Goal: Task Accomplishment & Management: Use online tool/utility

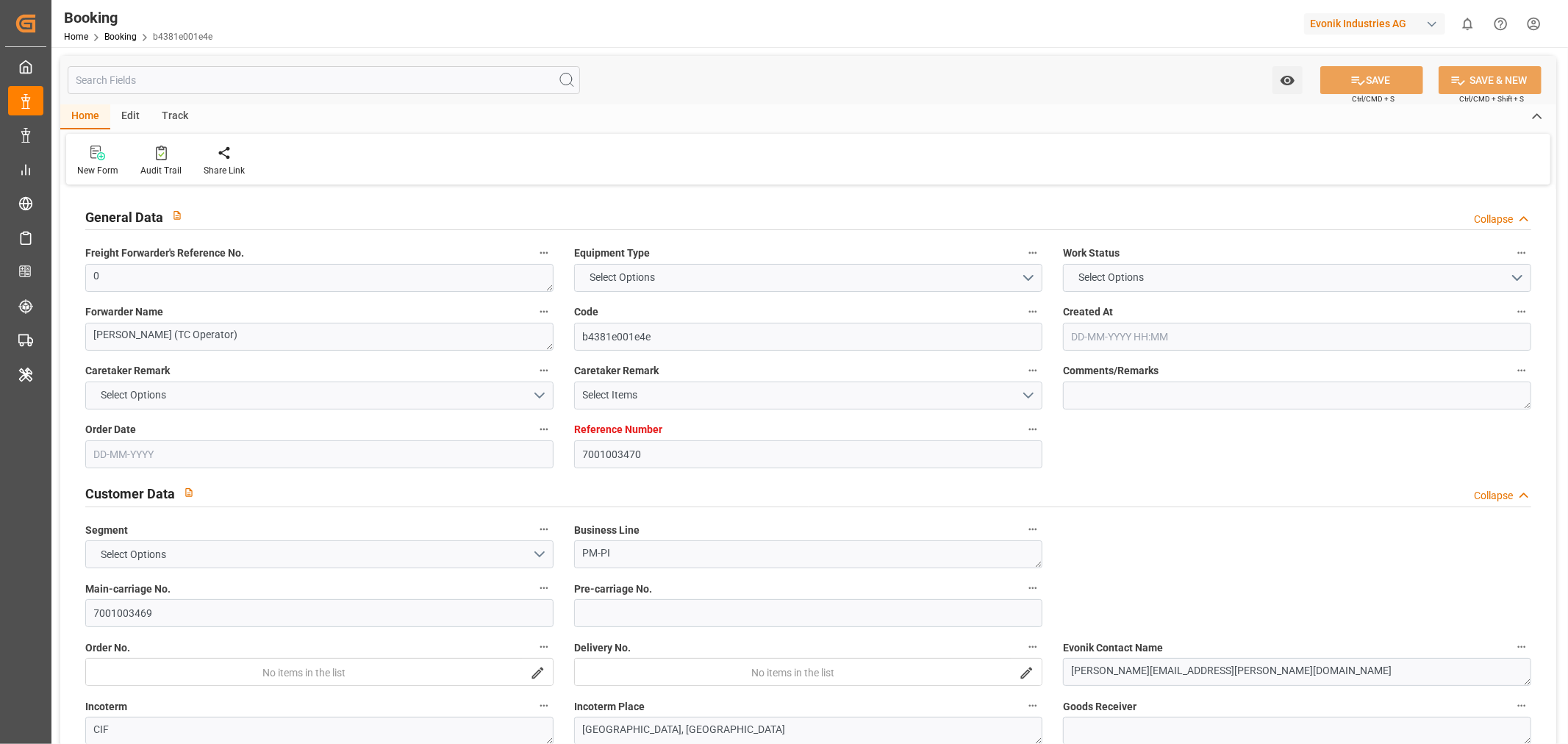
type input "7001003470"
type input "9972995"
type input "9622629"
type input "Hapag [PERSON_NAME]"
type input "Hapag Lloyd Aktiengesellschaft"
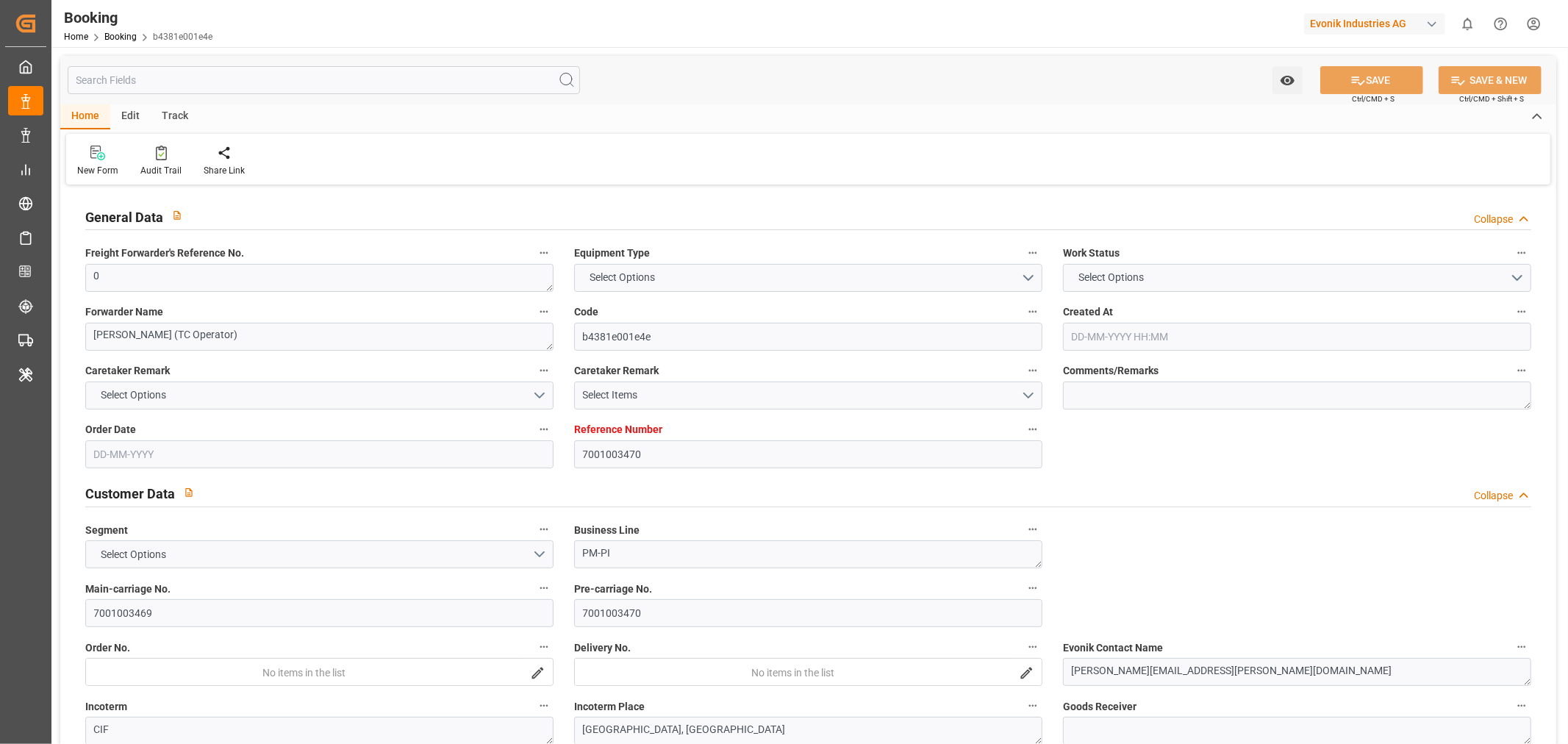
type input "NLRTM"
type input "USORF"
type input "21"
type input "14"
type input "0"
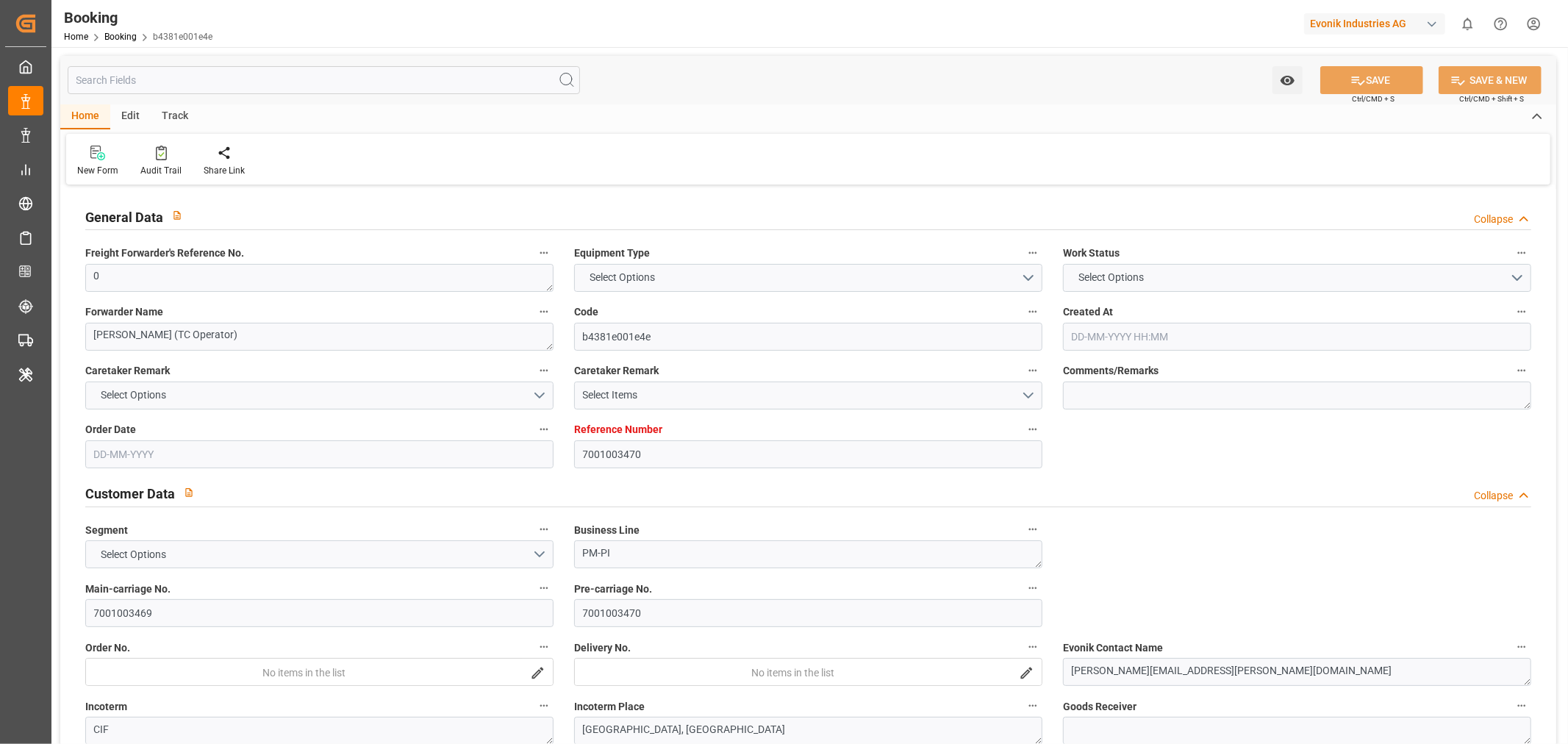
type input "-20"
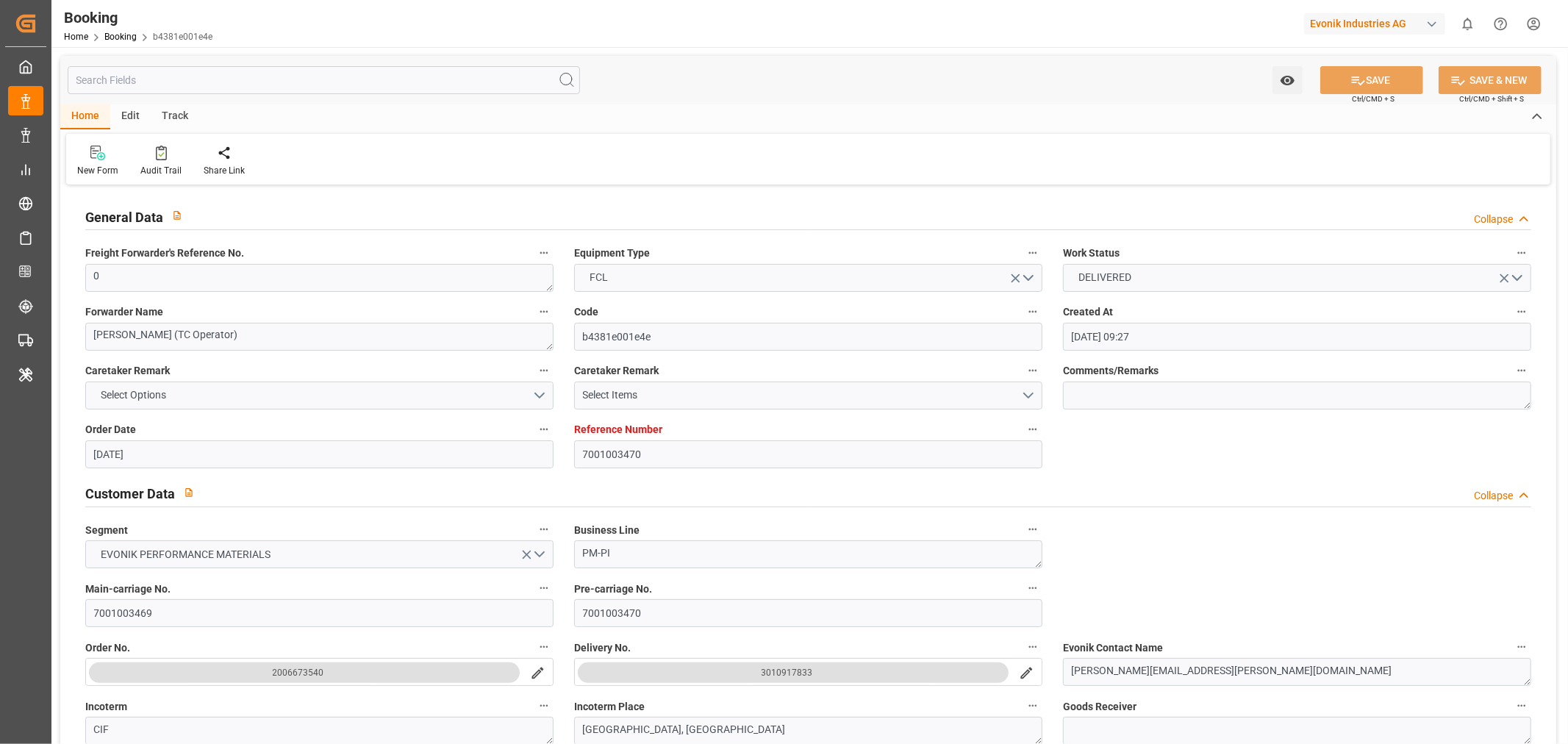
type input "[DATE] 09:27"
type input "[DATE]"
type input "[DATE] 00:00"
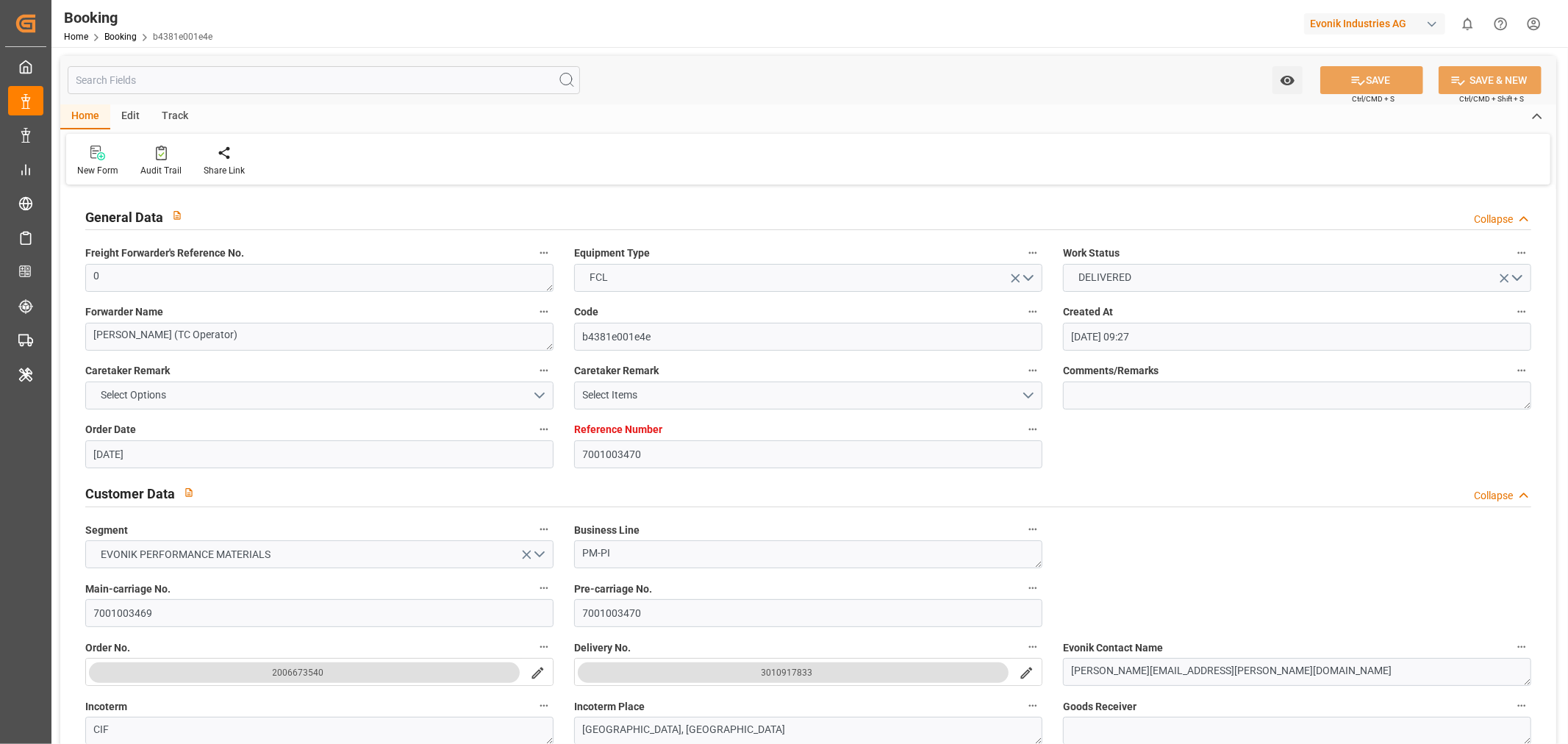
type input "[DATE] 00:00"
type input "[DATE]"
type input "[DATE] 00:00"
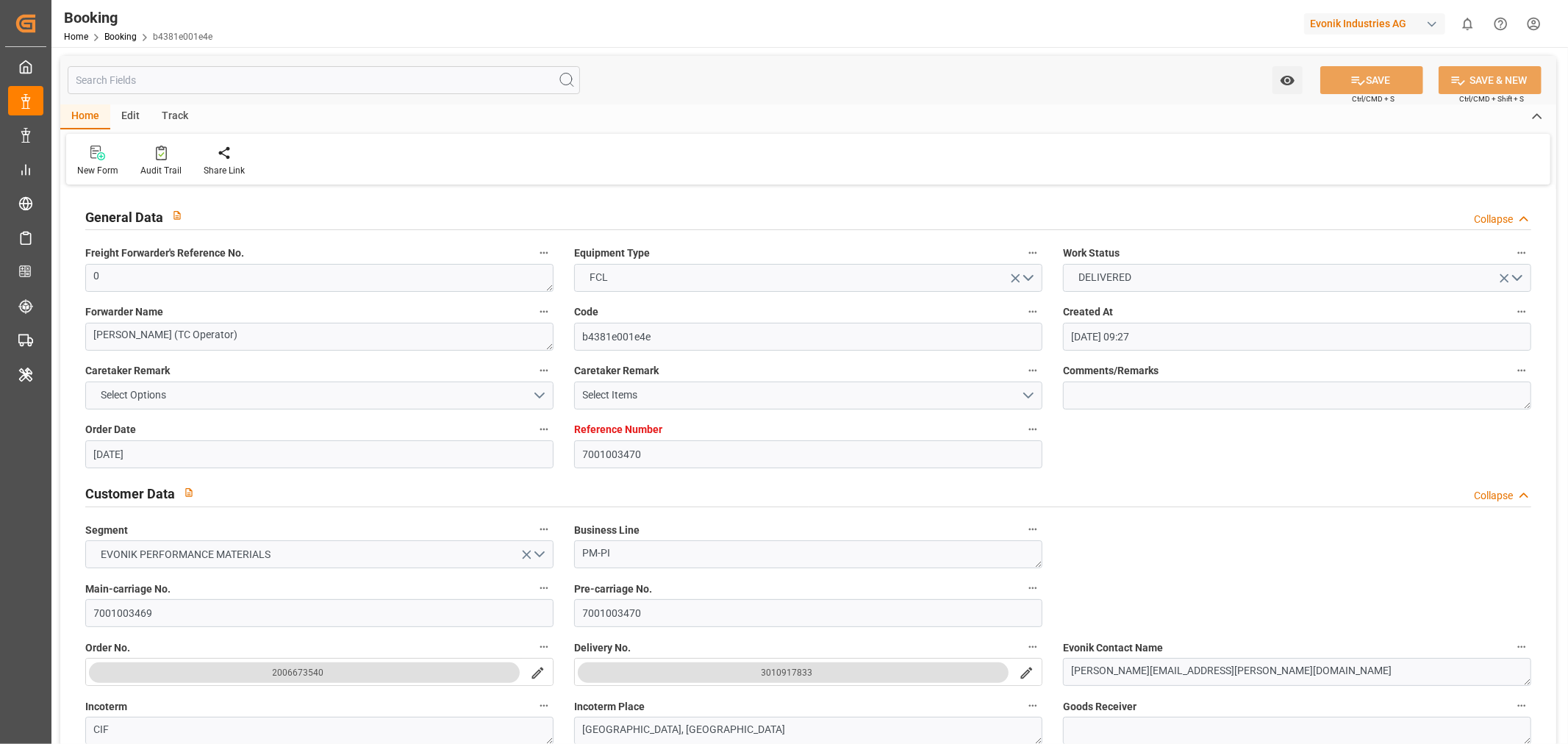
type input "[DATE] 00:00"
type input "[DATE]"
type input "[DATE] 00:00"
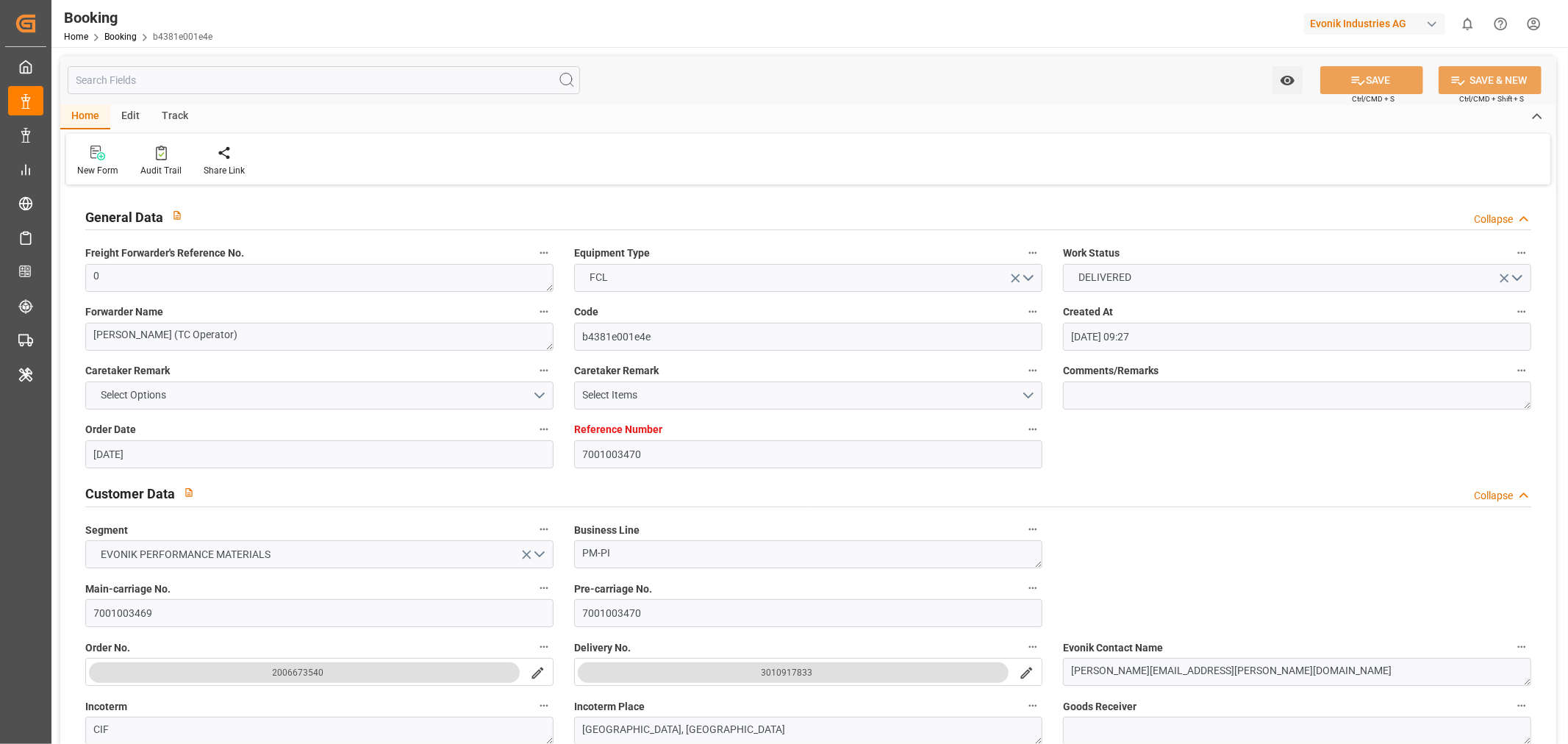
type input "[DATE] 00:00"
type input "[DATE]"
type input "[DATE] 13:21"
click at [1437, 22] on div "button" at bounding box center [1432, 24] width 15 height 15
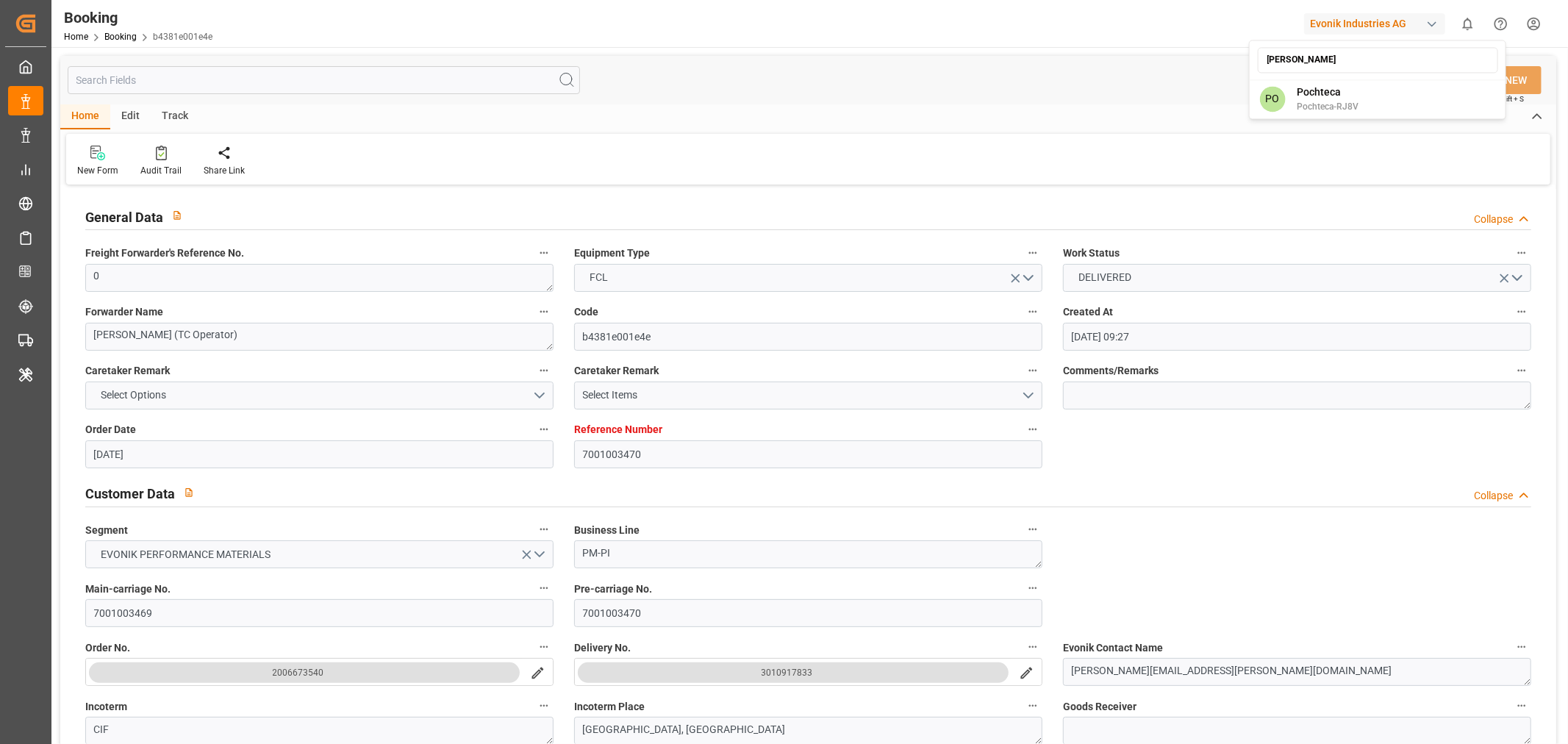
type input "[PERSON_NAME]"
click at [1350, 100] on span "Pochteca-RJ8V" at bounding box center [1327, 107] width 61 height 13
